Goal: Transaction & Acquisition: Book appointment/travel/reservation

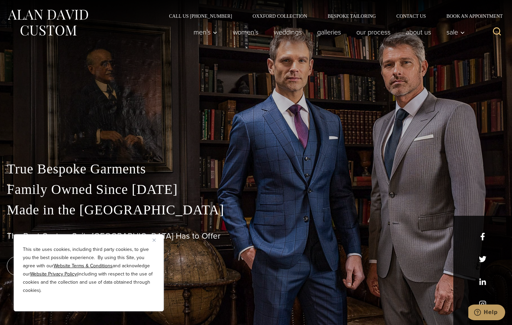
click at [152, 241] on div "This site uses cookies, including third party cookies, to give you the best pos…" at bounding box center [89, 272] width 150 height 77
click at [155, 239] on img "Close" at bounding box center [154, 240] width 3 height 3
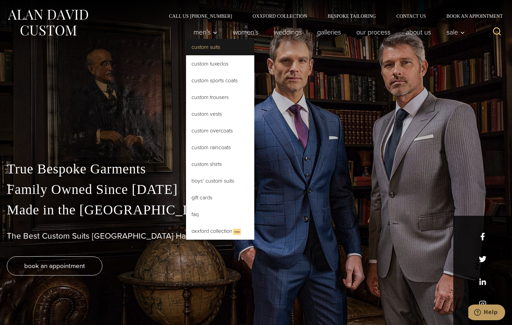
click at [207, 50] on link "Custom Suits" at bounding box center [220, 47] width 68 height 16
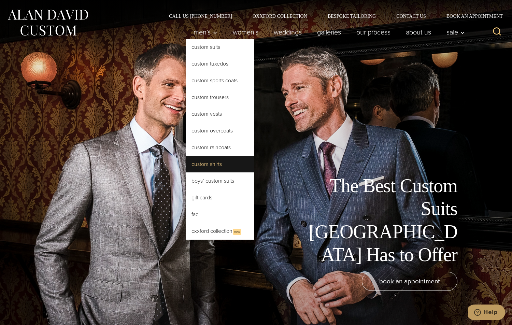
click at [208, 162] on link "Custom Shirts" at bounding box center [220, 164] width 68 height 16
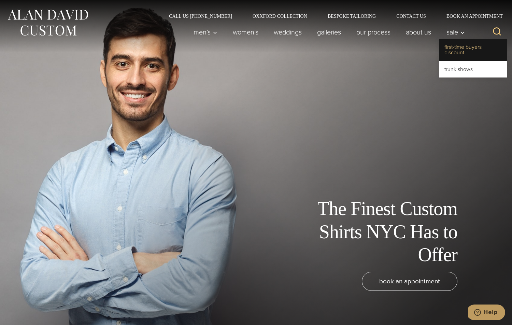
click at [451, 54] on link "First-Time Buyers Discount" at bounding box center [473, 50] width 68 height 22
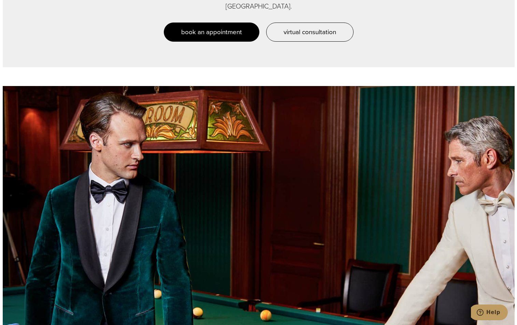
scroll to position [649, 0]
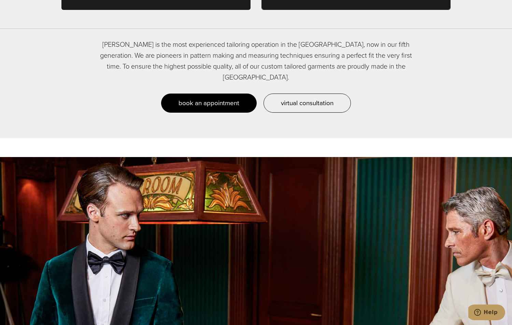
click at [216, 94] on link "book an appointment" at bounding box center [209, 103] width 96 height 19
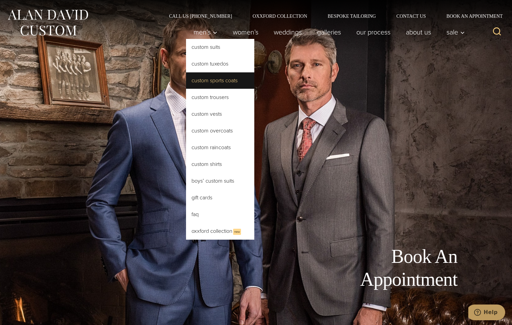
click at [211, 80] on link "Custom Sports Coats" at bounding box center [220, 80] width 68 height 16
